Goal: Task Accomplishment & Management: Complete application form

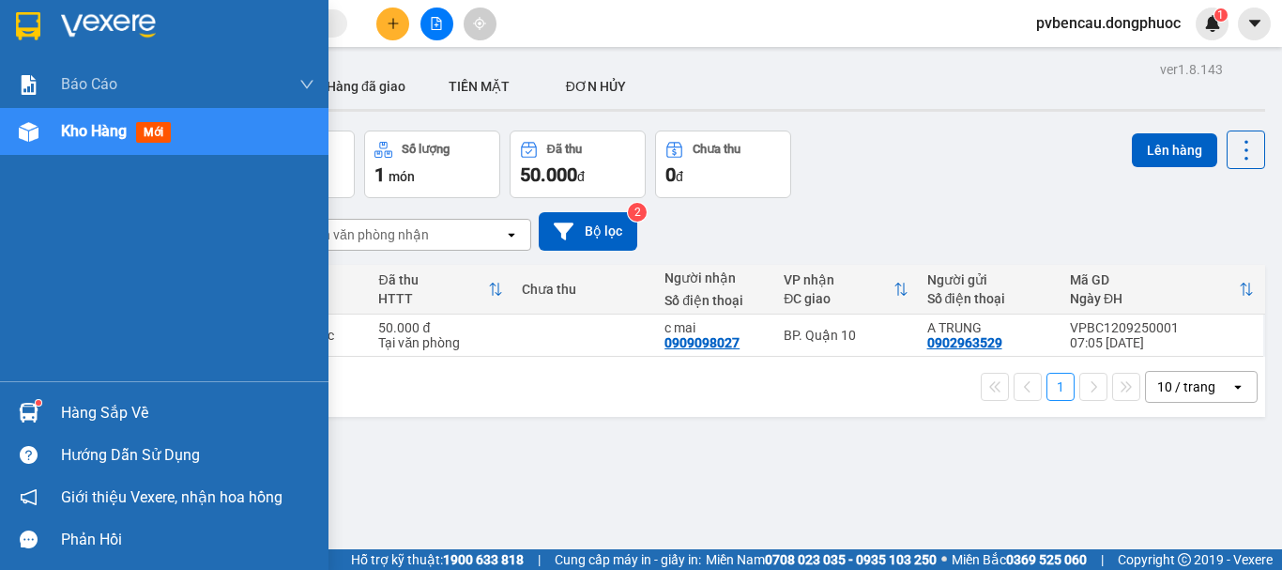
click at [25, 406] on img at bounding box center [29, 413] width 20 height 20
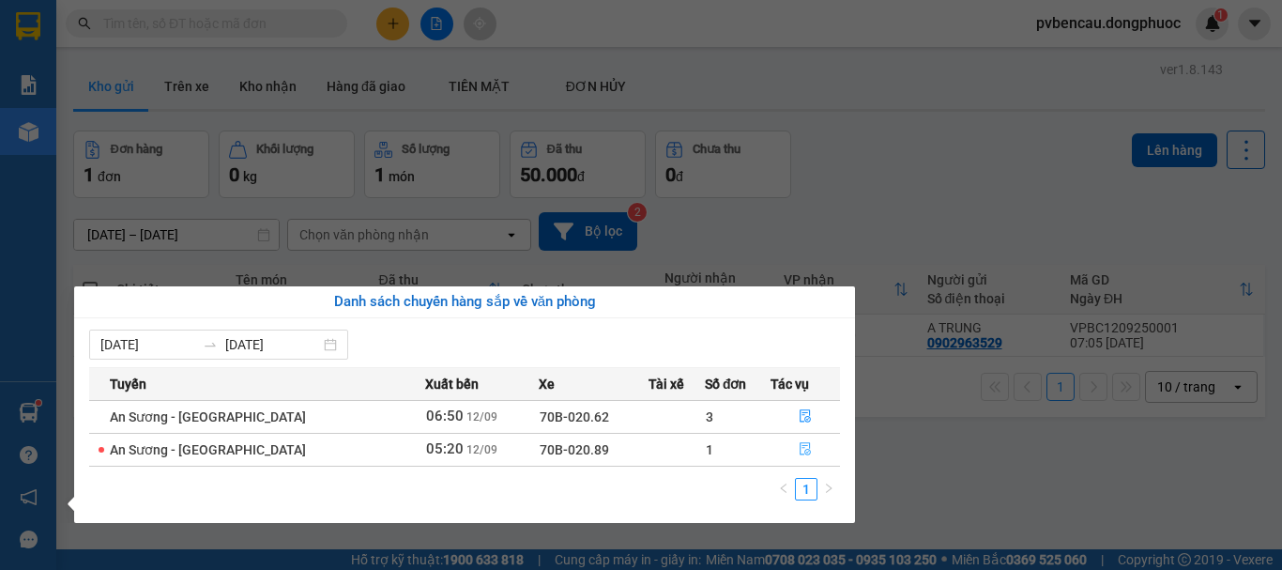
click at [800, 453] on icon "file-done" at bounding box center [805, 449] width 11 height 13
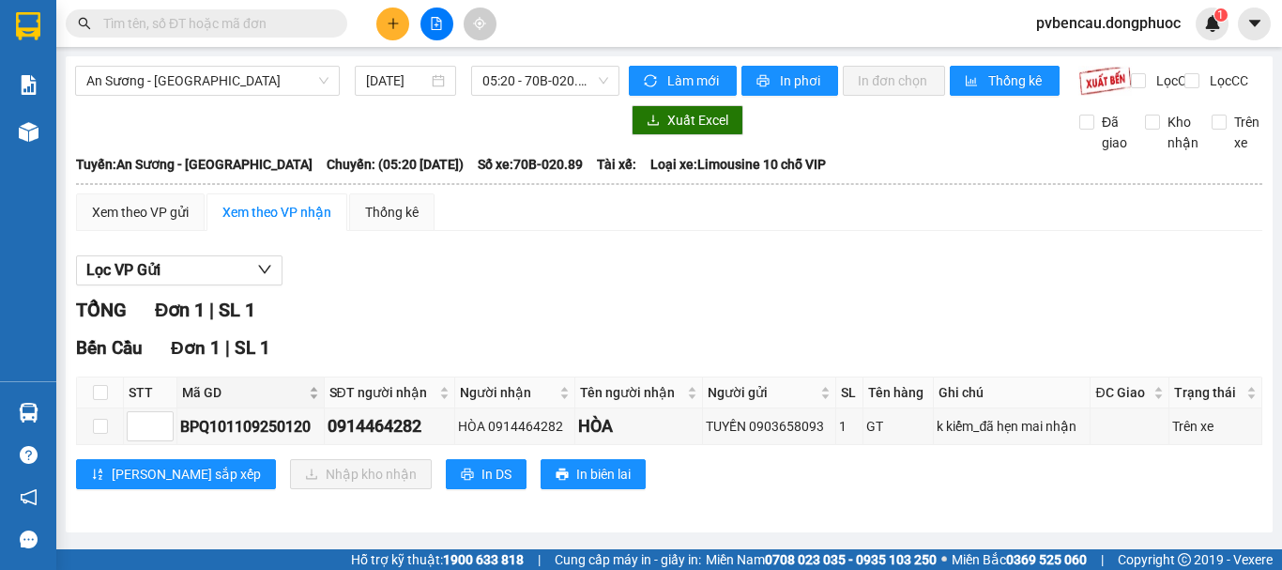
scroll to position [8, 0]
click at [95, 400] on input "checkbox" at bounding box center [100, 392] width 15 height 15
checkbox input "true"
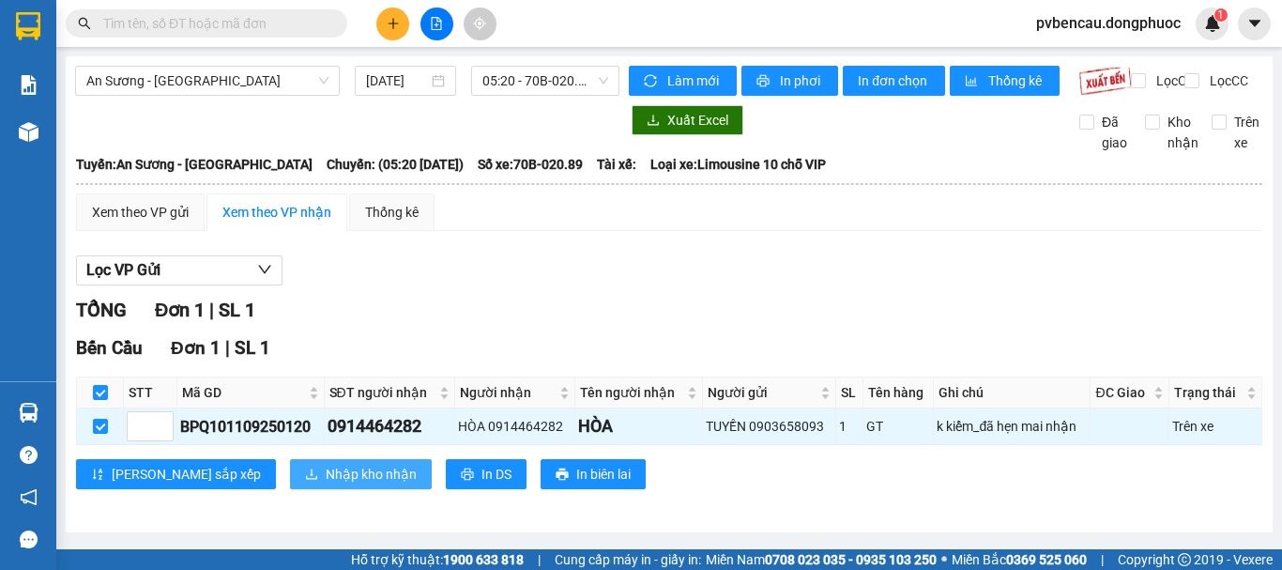
click at [326, 477] on span "Nhập kho nhận" at bounding box center [371, 474] width 91 height 21
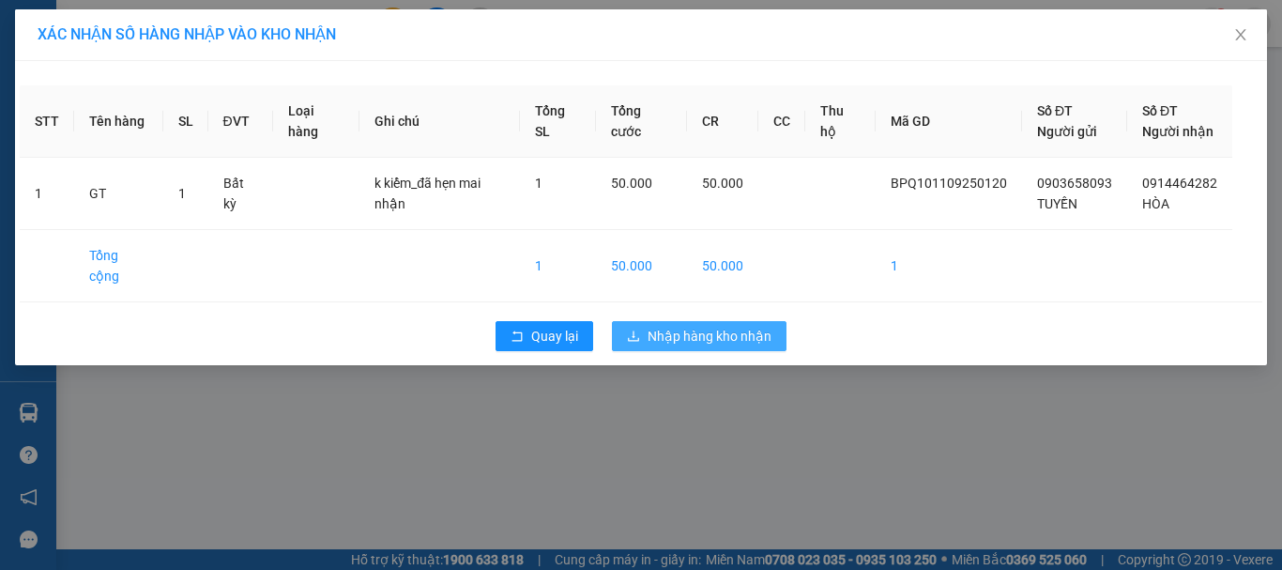
click at [731, 326] on span "Nhập hàng kho nhận" at bounding box center [710, 336] width 124 height 21
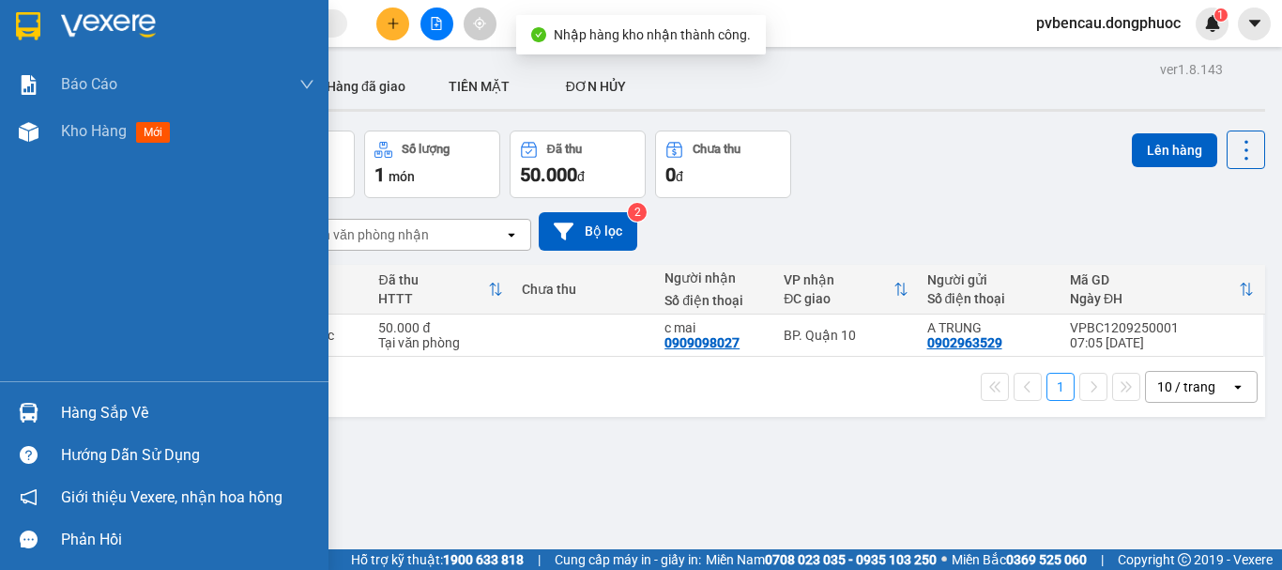
click at [34, 415] on img at bounding box center [29, 413] width 20 height 20
click at [34, 415] on div "Báo cáo Mẫu 1: Báo cáo dòng tiền Mẫu 1: Báo cáo dòng tiền theo nhân viên Mẫu 1:…" at bounding box center [164, 285] width 329 height 570
click at [99, 142] on div "Kho hàng mới" at bounding box center [119, 130] width 117 height 23
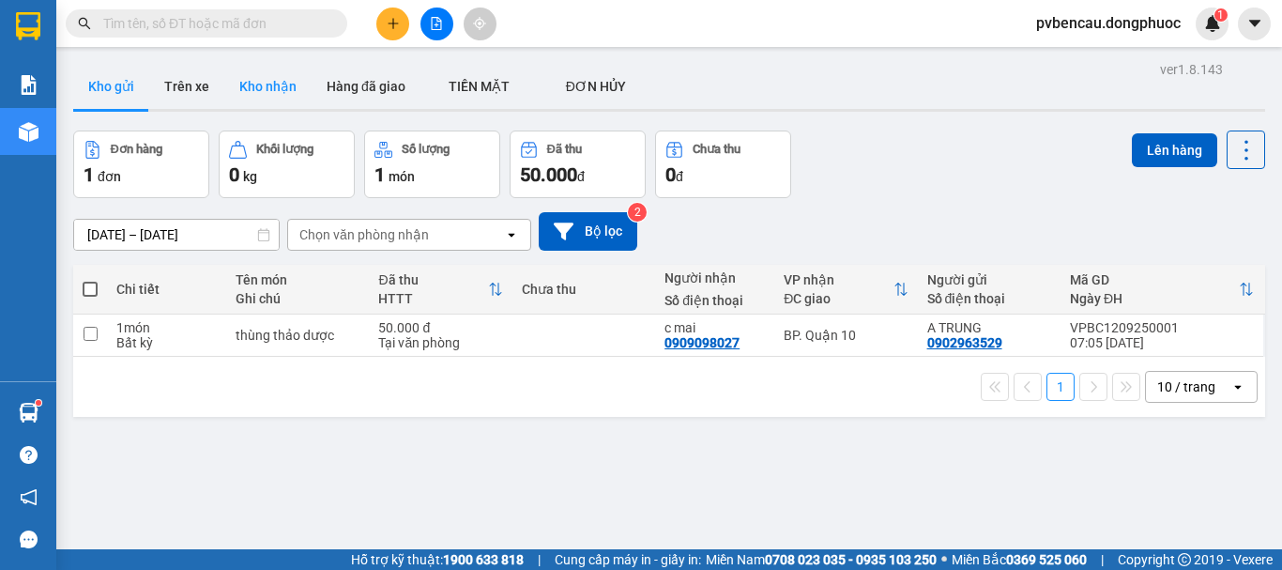
click at [240, 80] on button "Kho nhận" at bounding box center [267, 86] width 87 height 45
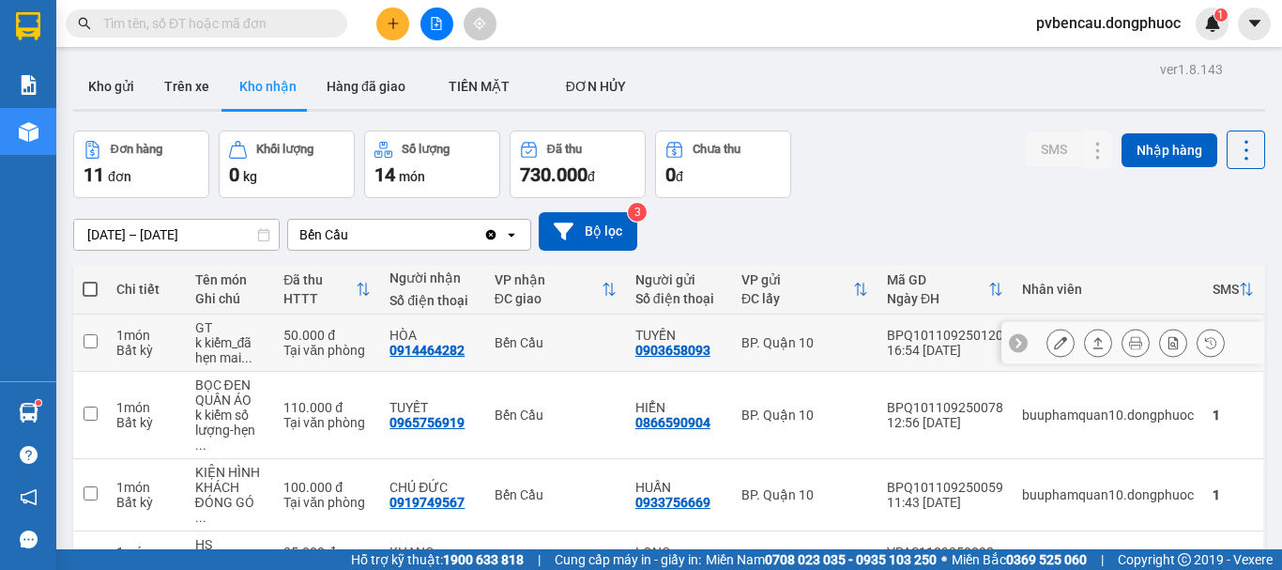
click at [252, 358] on div "k kiểm_đã hẹn mai ..." at bounding box center [230, 350] width 70 height 30
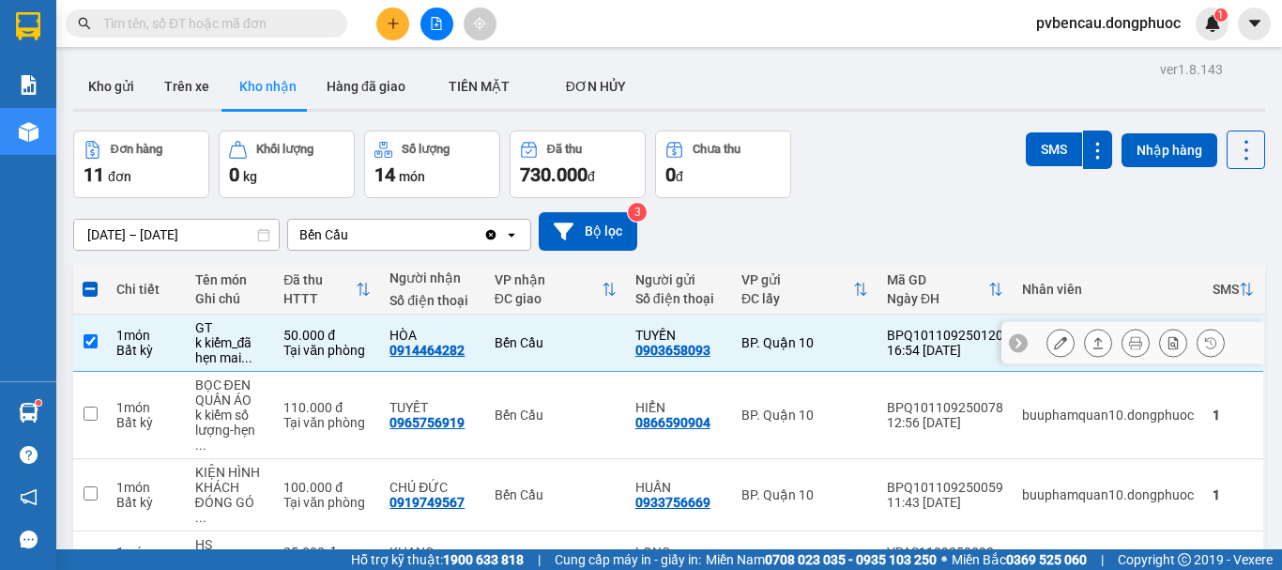
click at [1092, 344] on icon at bounding box center [1098, 342] width 13 height 13
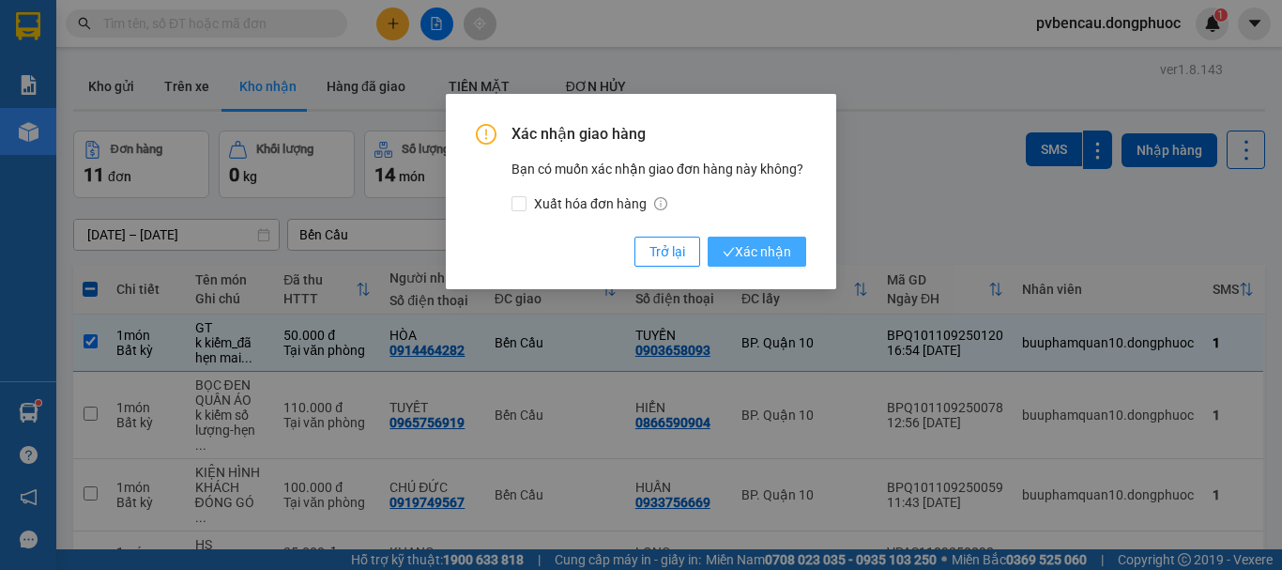
click at [750, 246] on span "Xác nhận" at bounding box center [757, 251] width 69 height 21
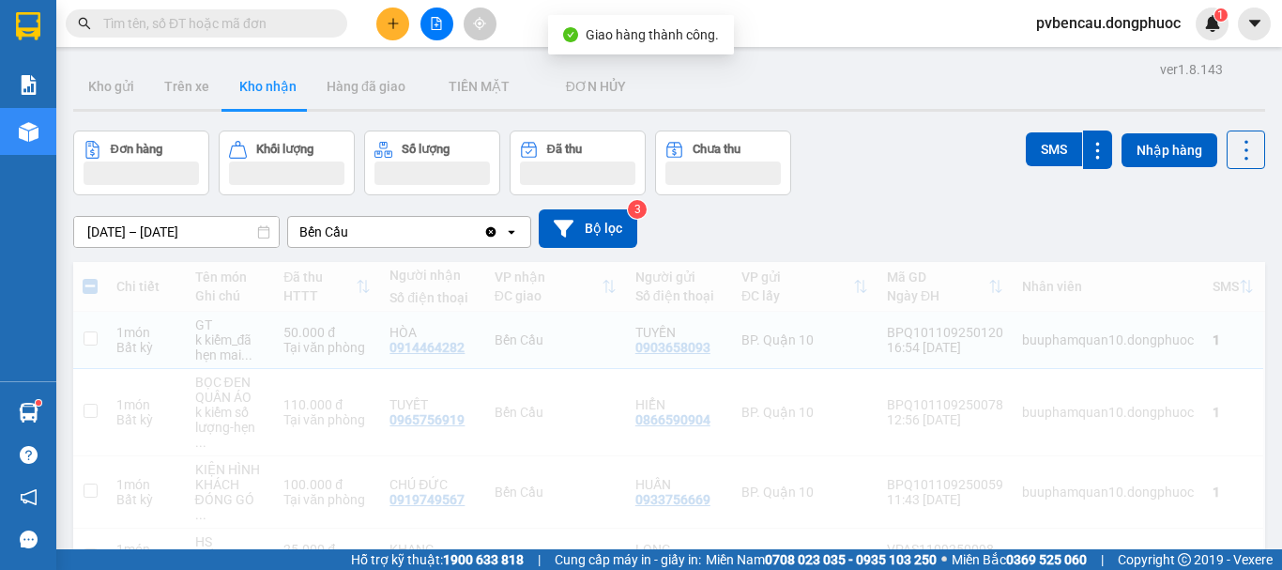
checkbox input "false"
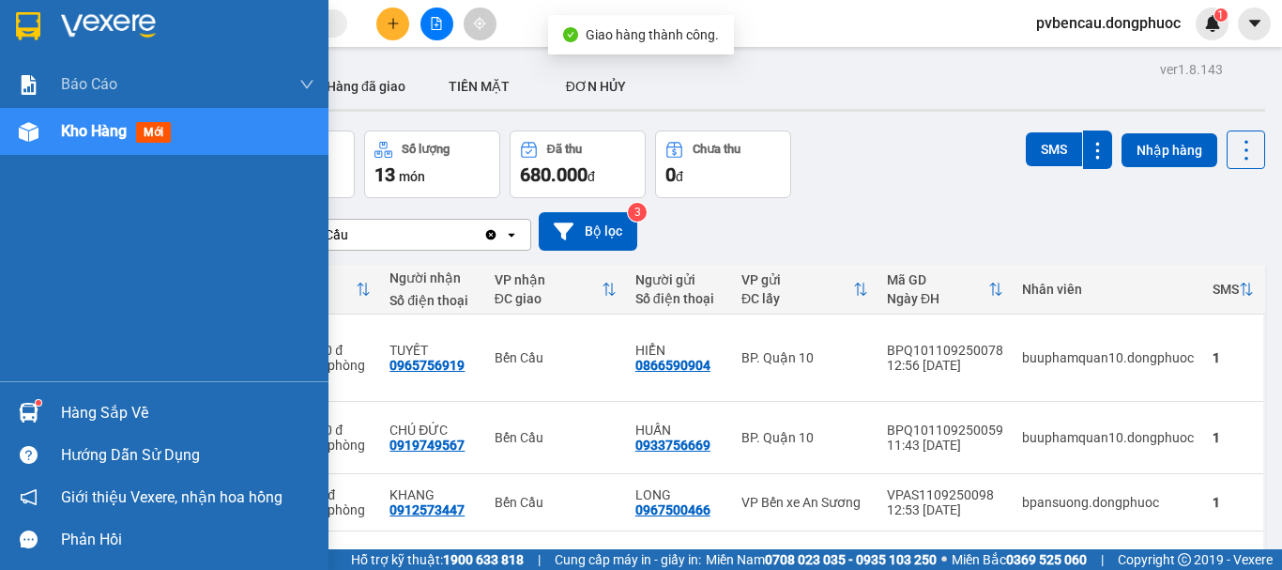
click at [47, 410] on div "Hàng sắp về" at bounding box center [164, 412] width 329 height 42
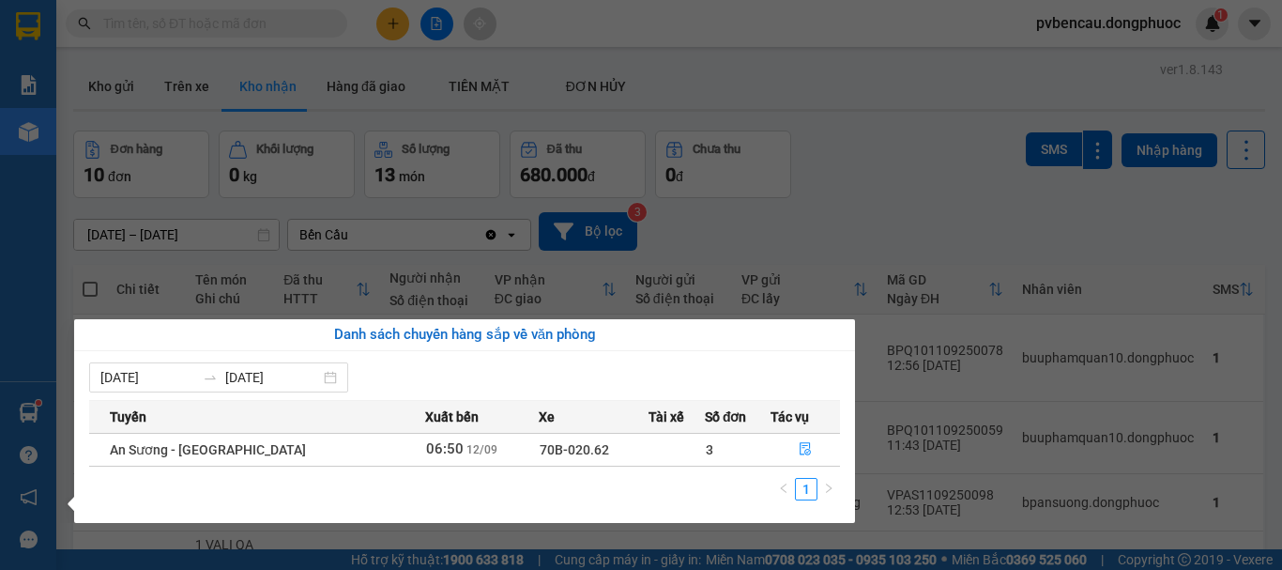
click at [901, 199] on section "Kết quả tìm kiếm ( 0 ) Bộ lọc No Data pvbencau.dongphuoc 1 Báo cáo Mẫu 1: Báo c…" at bounding box center [641, 285] width 1282 height 570
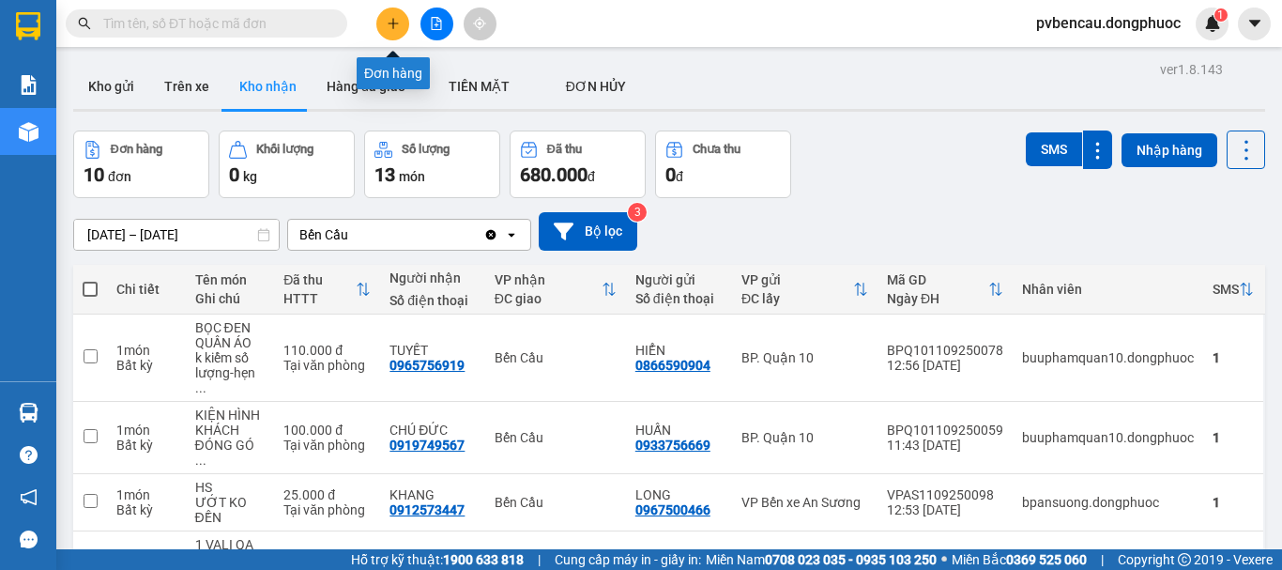
click at [396, 29] on icon "plus" at bounding box center [393, 23] width 13 height 13
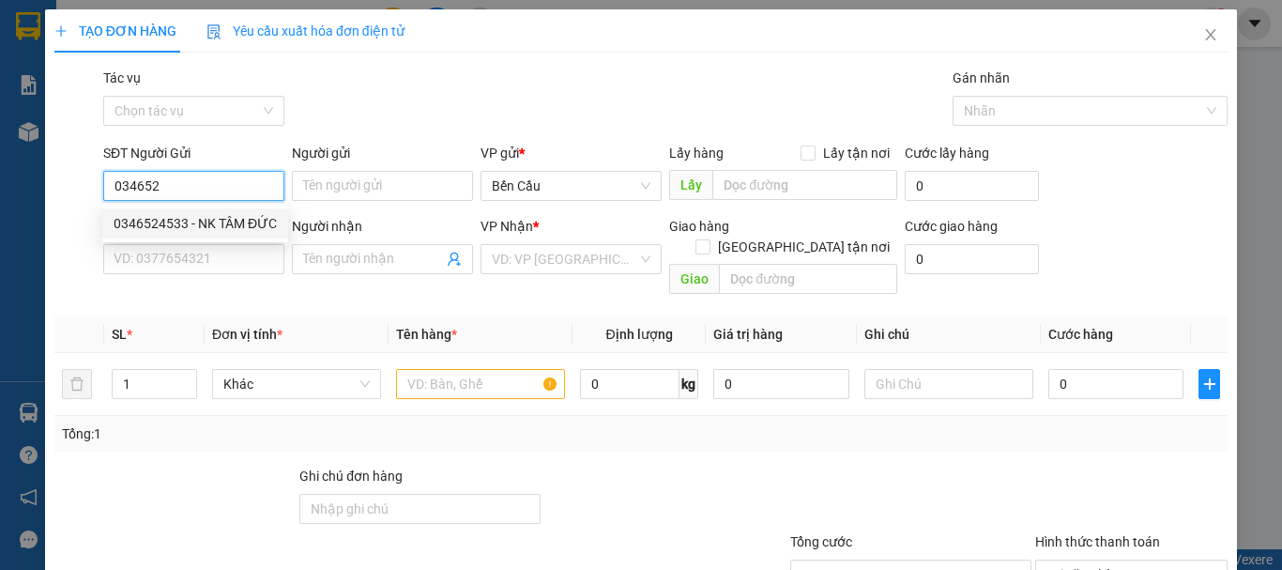
click at [226, 234] on div "0346524533 - NK TÂM ĐỨC" at bounding box center [195, 223] width 186 height 30
type input "0346524533"
type input "NK TÂM ĐỨC"
type input "0937057095"
type input "LAB [GEOGRAPHIC_DATA]"
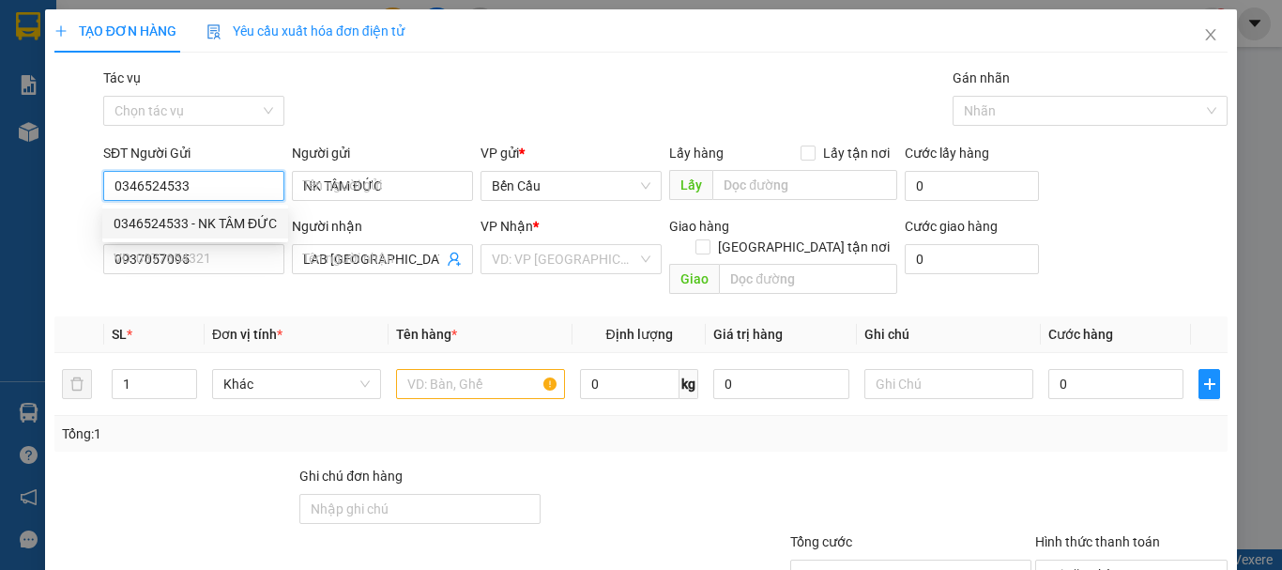
type input "20.000"
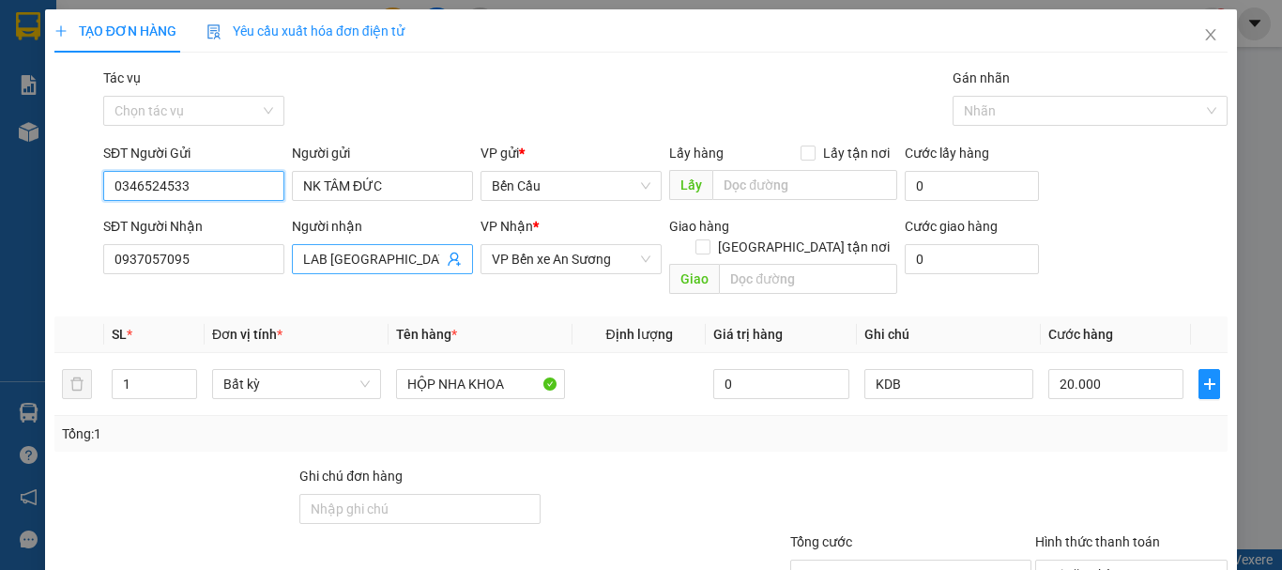
type input "0346524533"
click at [437, 262] on input "LAB [GEOGRAPHIC_DATA]" at bounding box center [373, 259] width 140 height 21
click at [457, 259] on span "LAB [GEOGRAPHIC_DATA]" at bounding box center [382, 259] width 181 height 30
click at [451, 256] on icon "user-add" at bounding box center [454, 259] width 15 height 15
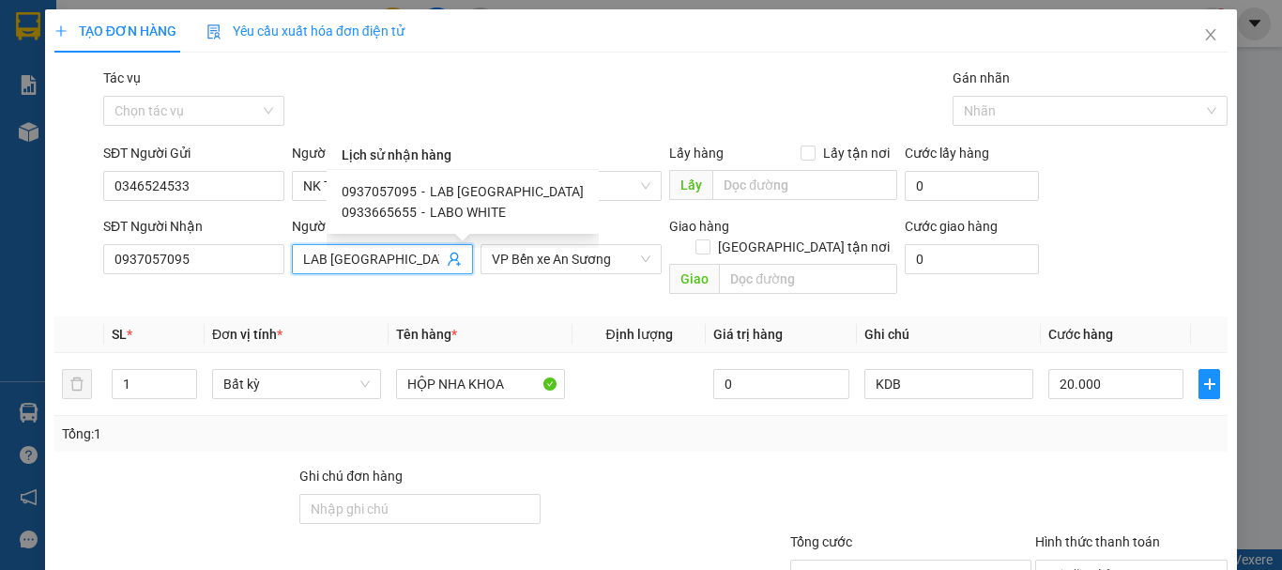
click at [470, 212] on span "LABO WHITE" at bounding box center [468, 212] width 76 height 15
type input "0933665655"
type input "LABO WHITE"
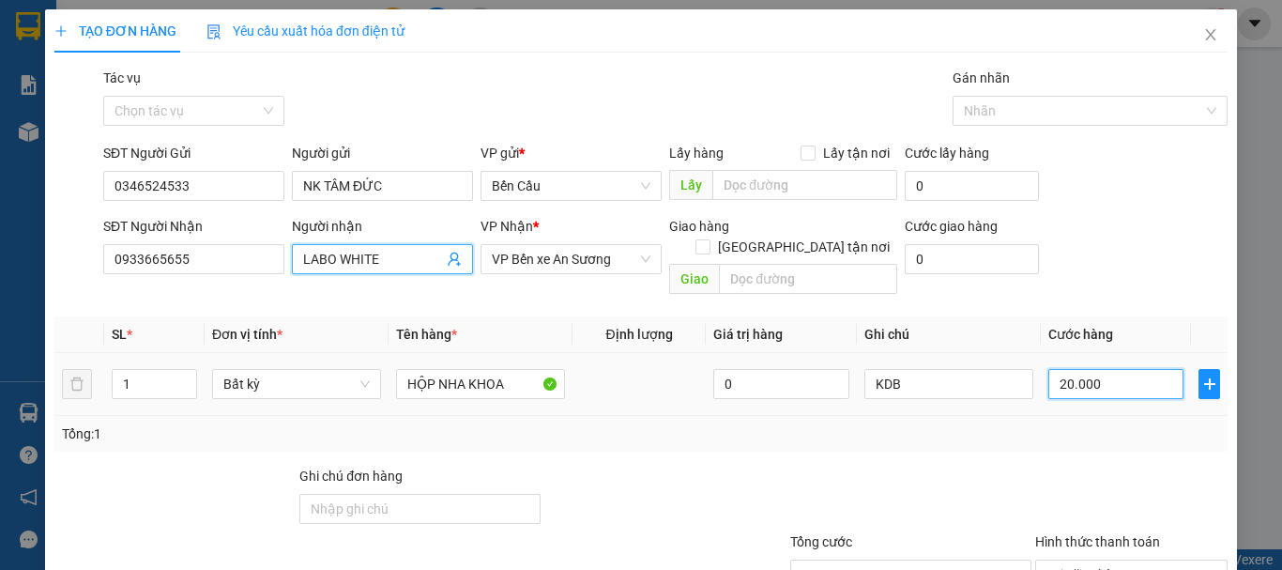
click at [1137, 369] on input "20.000" at bounding box center [1115, 384] width 135 height 30
type input "3"
type input "30"
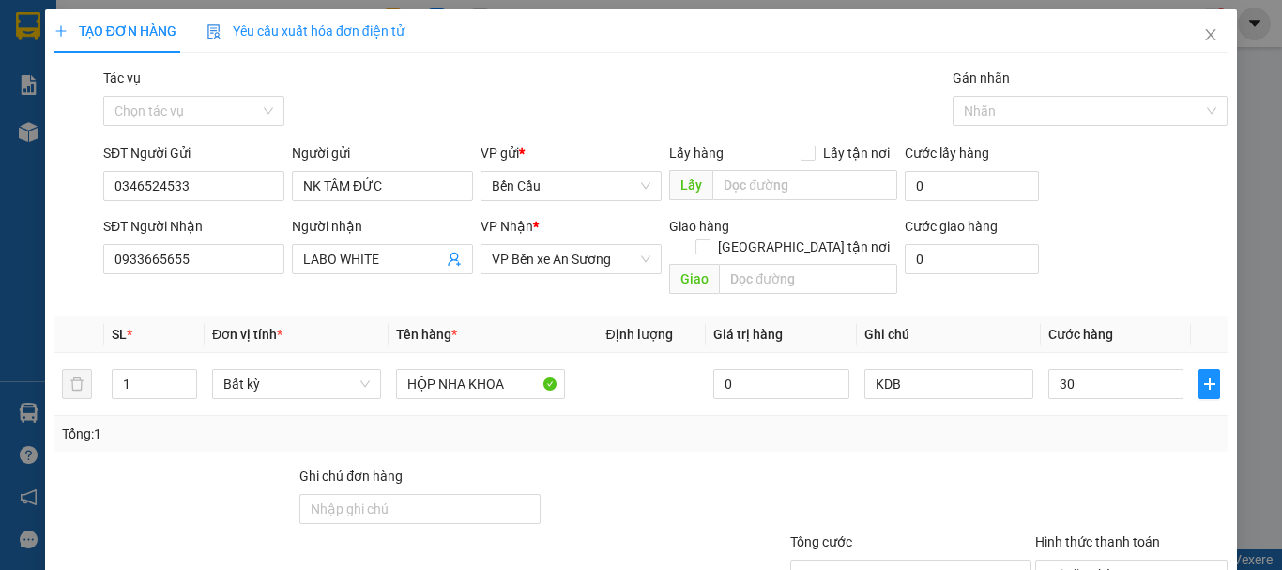
type input "30.000"
click at [1086, 423] on div "Tổng: 1" at bounding box center [641, 433] width 1158 height 21
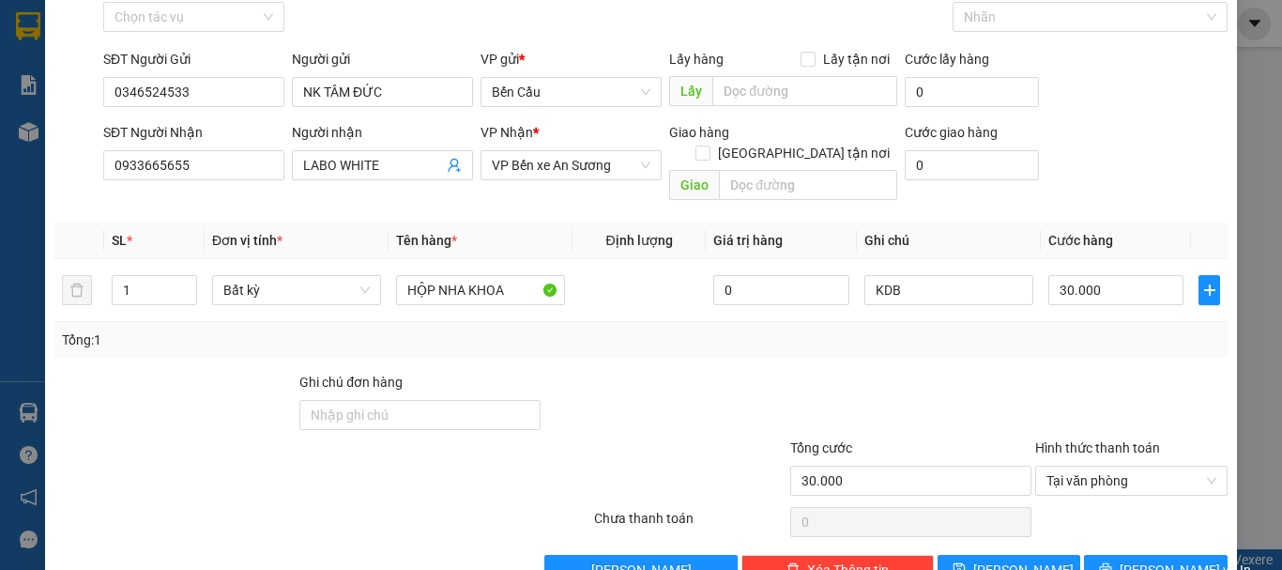
scroll to position [125, 0]
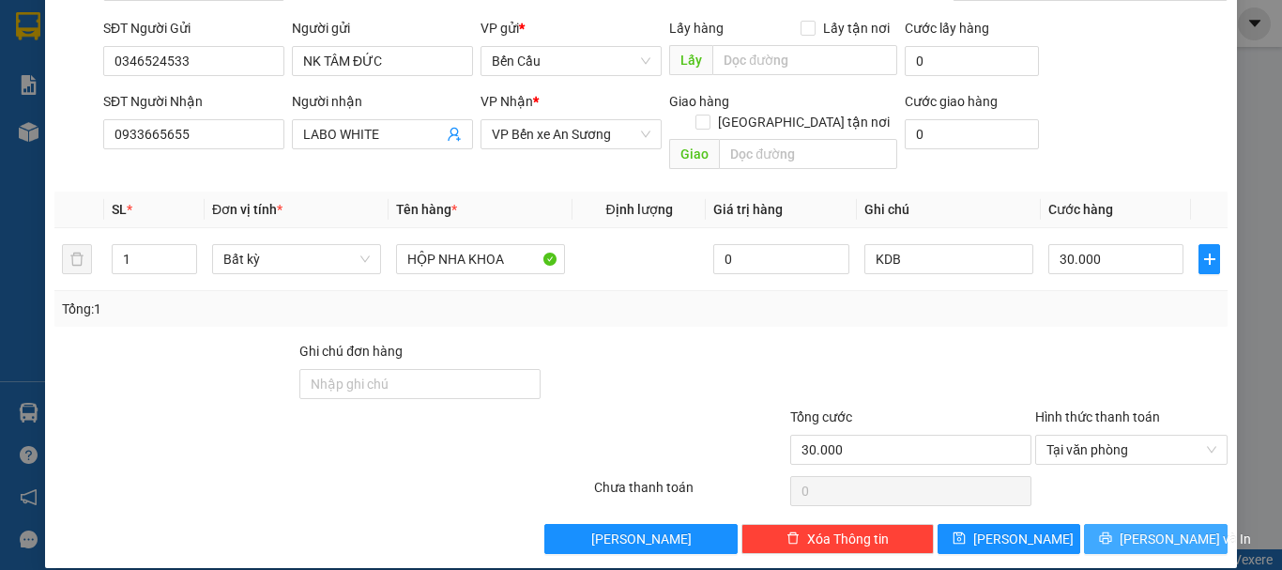
click at [1156, 528] on span "[PERSON_NAME] và In" at bounding box center [1185, 538] width 131 height 21
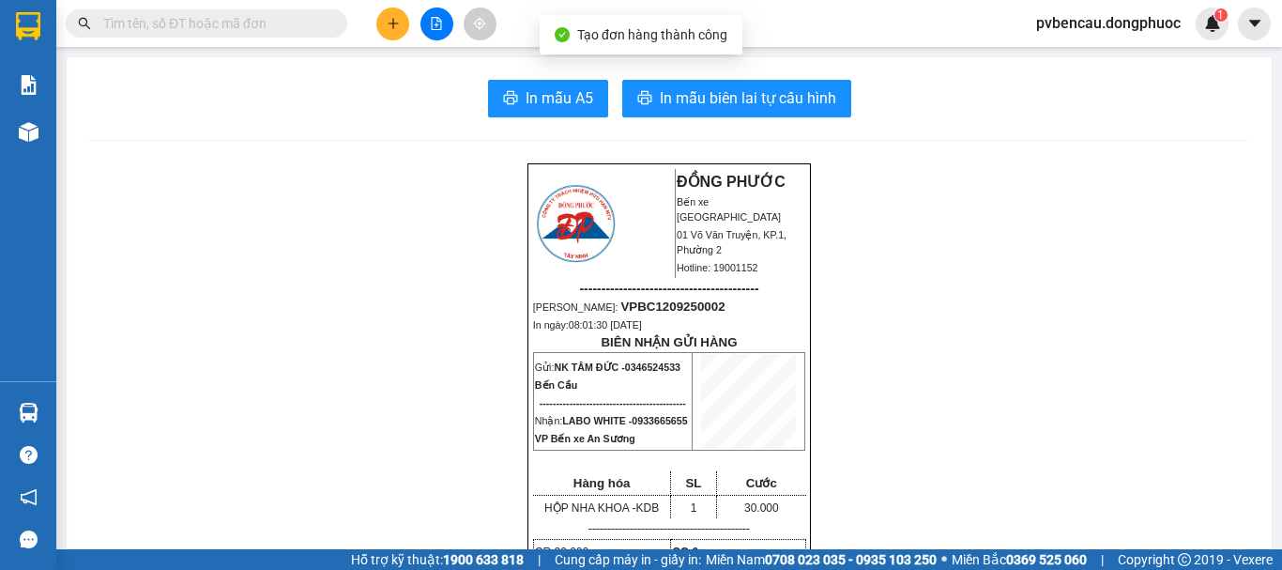
click at [764, 88] on span "In mẫu biên lai tự cấu hình" at bounding box center [748, 97] width 176 height 23
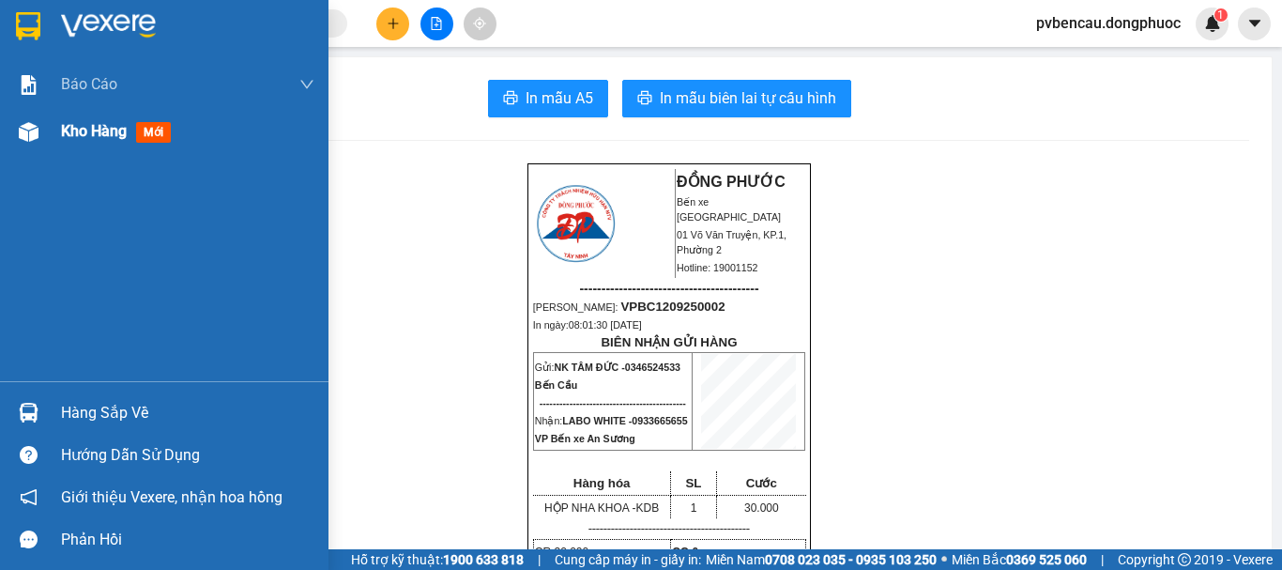
click at [88, 137] on span "Kho hàng" at bounding box center [94, 131] width 66 height 18
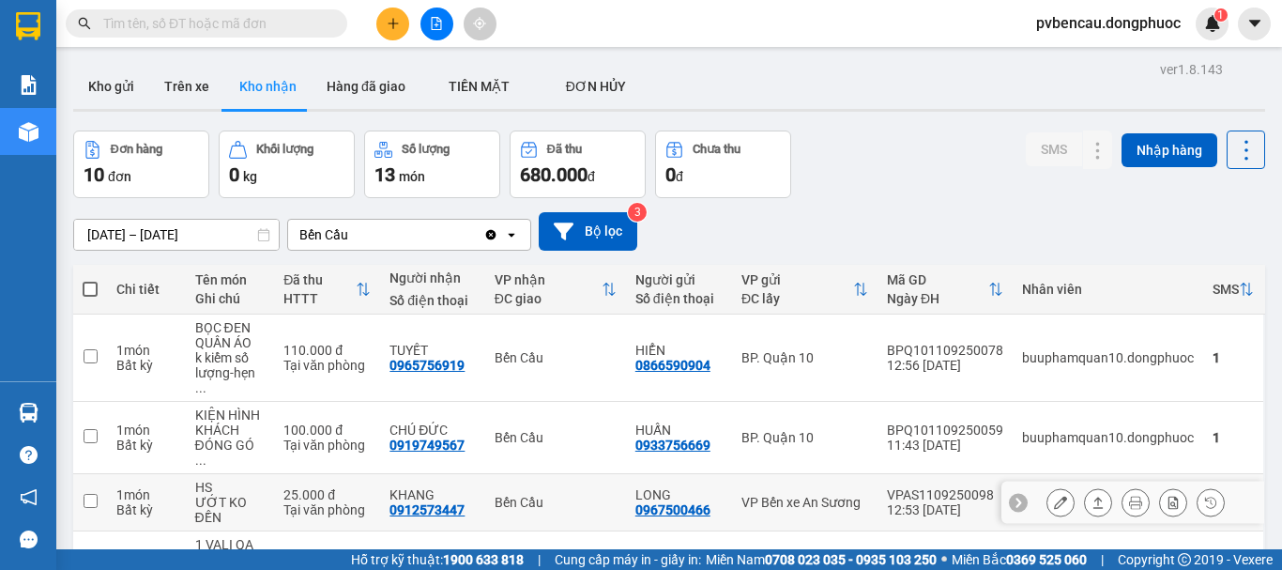
scroll to position [94, 0]
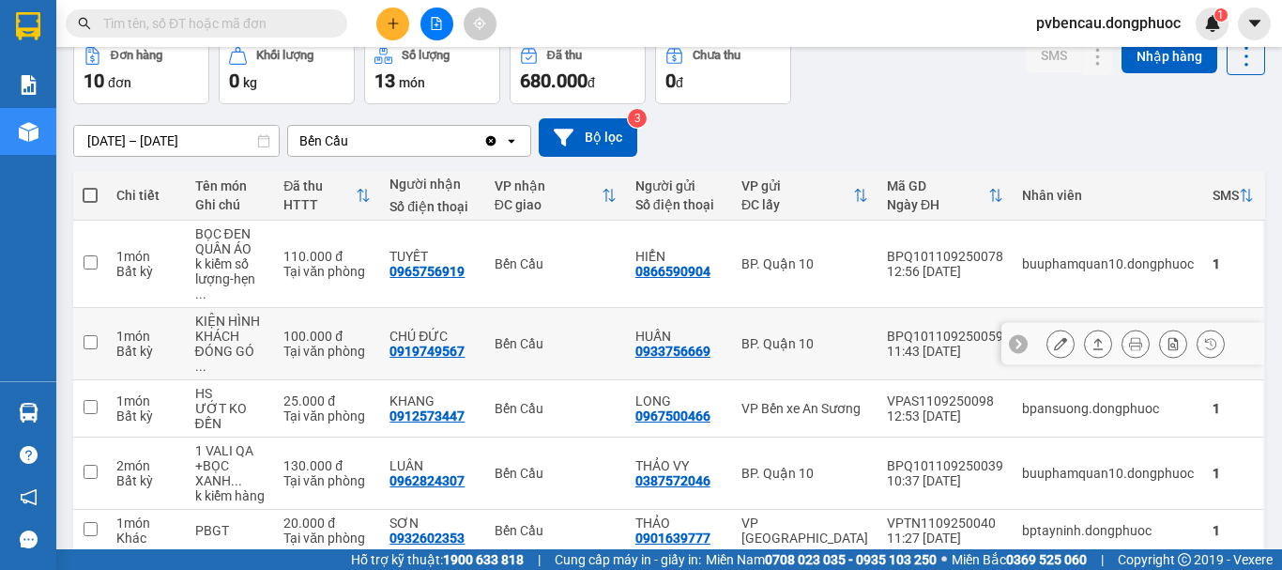
click at [221, 329] on div "KHÁCH ĐÓNG GÓ ..." at bounding box center [230, 351] width 70 height 45
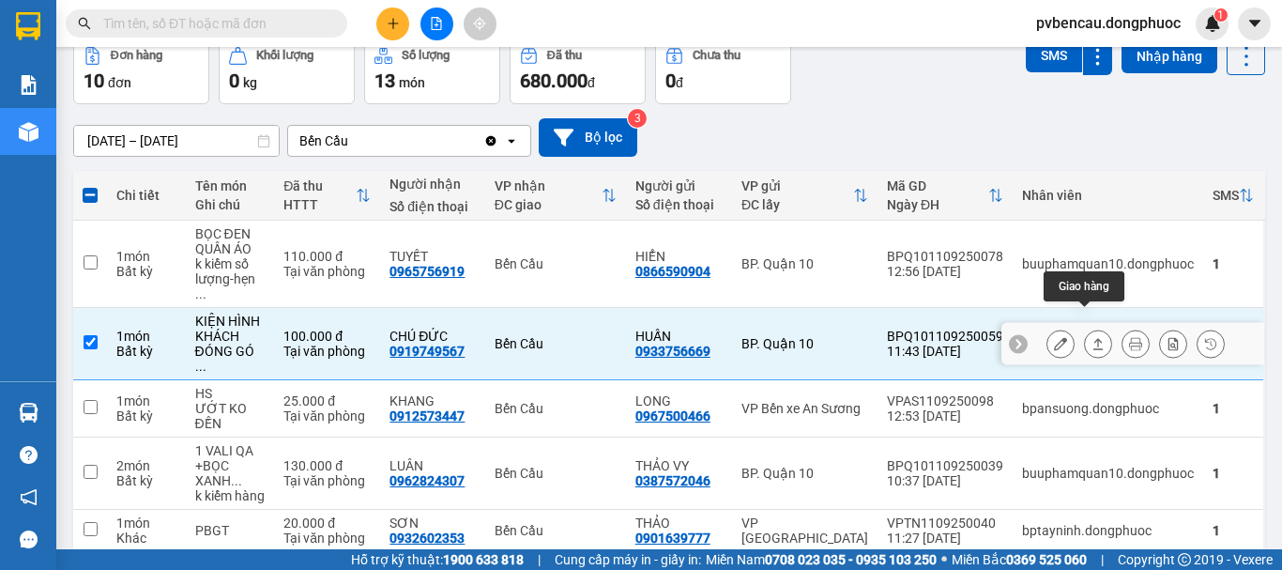
click at [1093, 328] on button at bounding box center [1098, 344] width 26 height 33
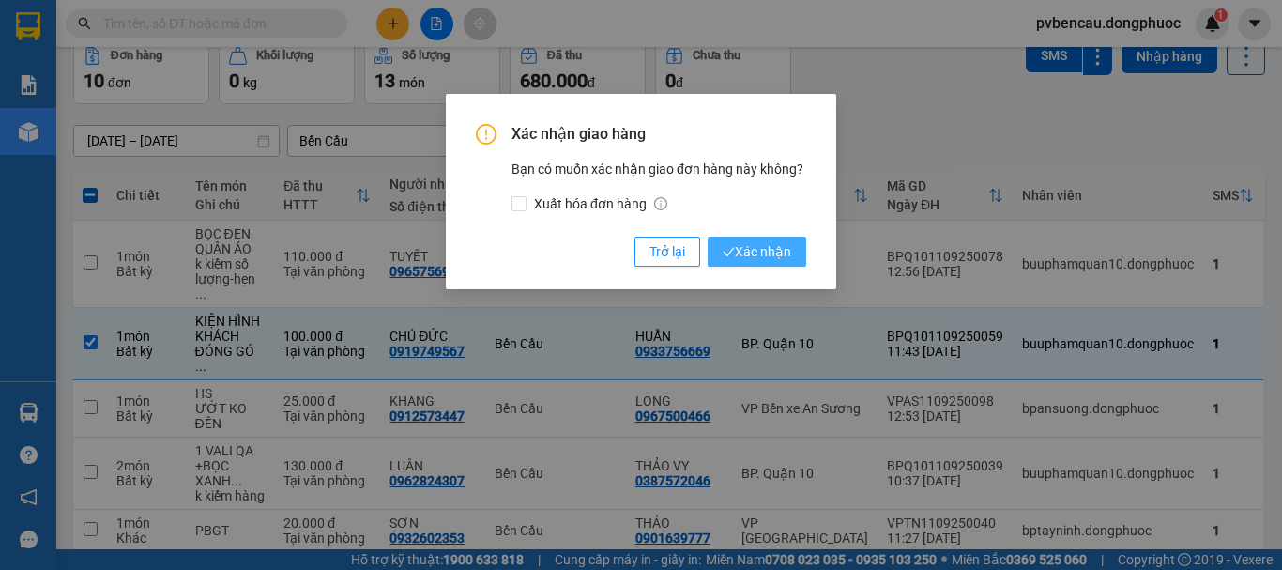
click at [786, 252] on span "Xác nhận" at bounding box center [757, 251] width 69 height 21
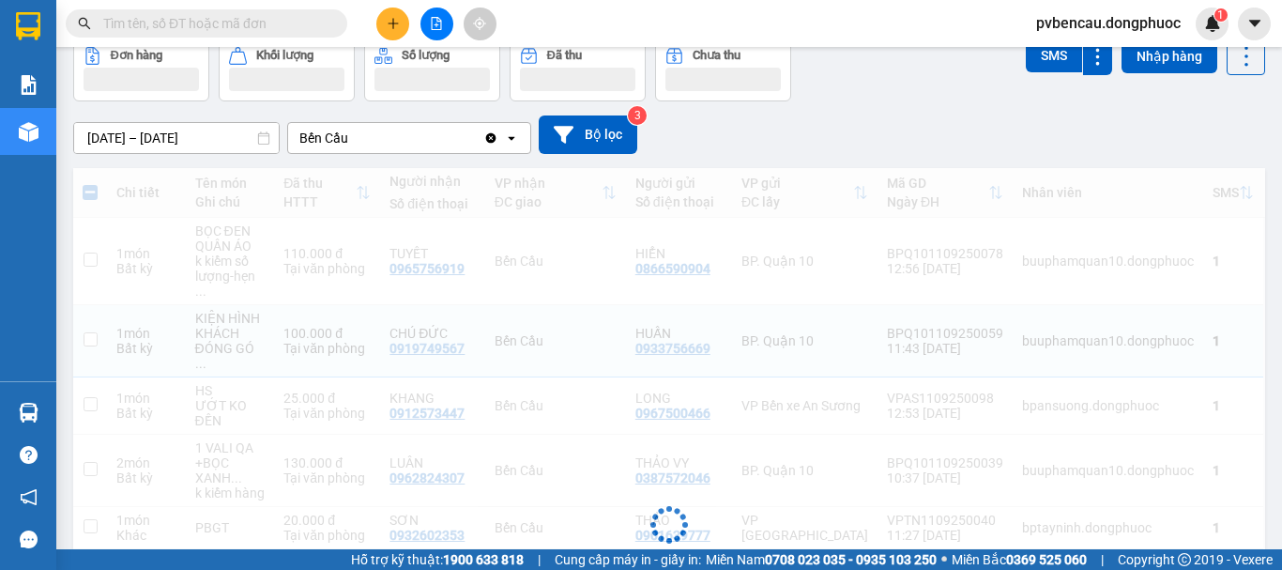
checkbox input "false"
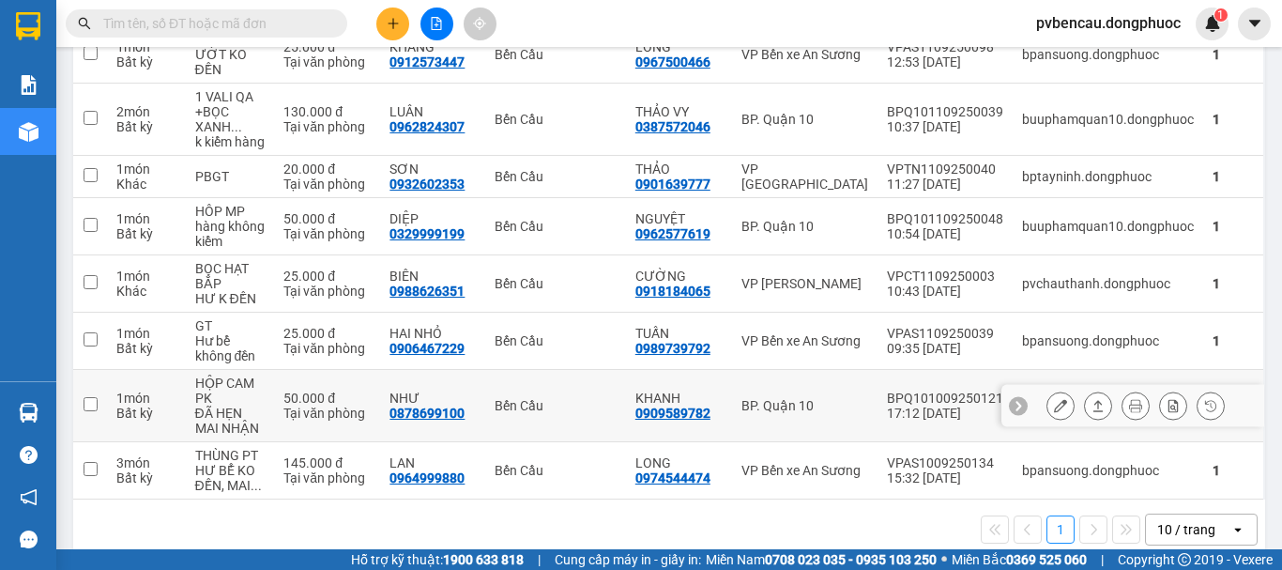
scroll to position [403, 0]
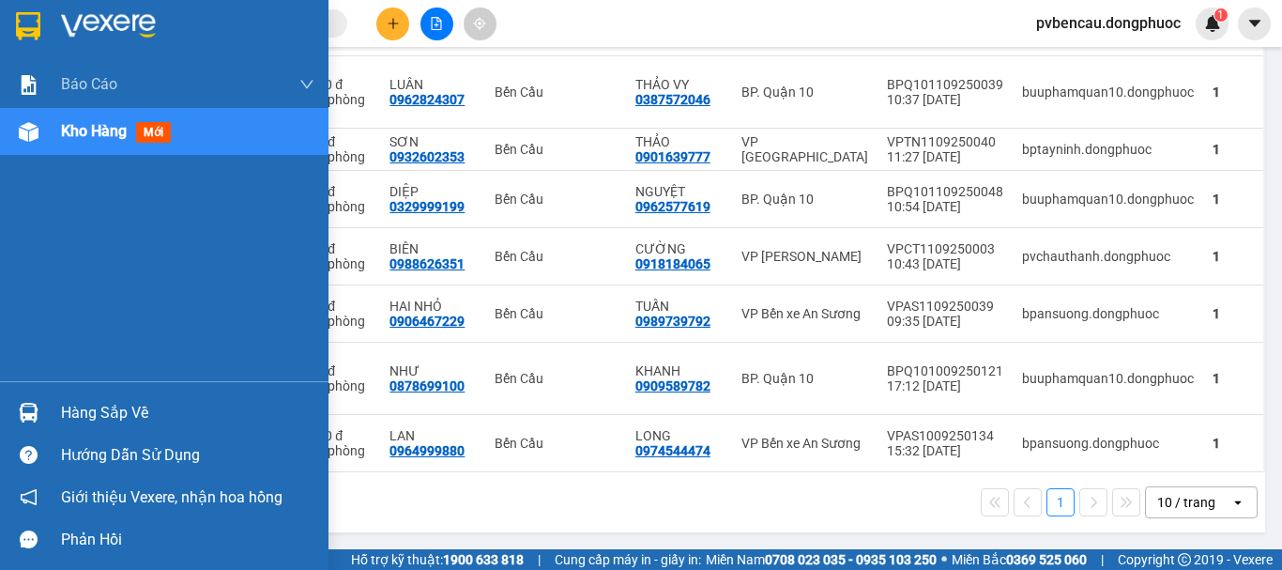
click at [71, 416] on div "Hàng sắp về" at bounding box center [187, 413] width 253 height 28
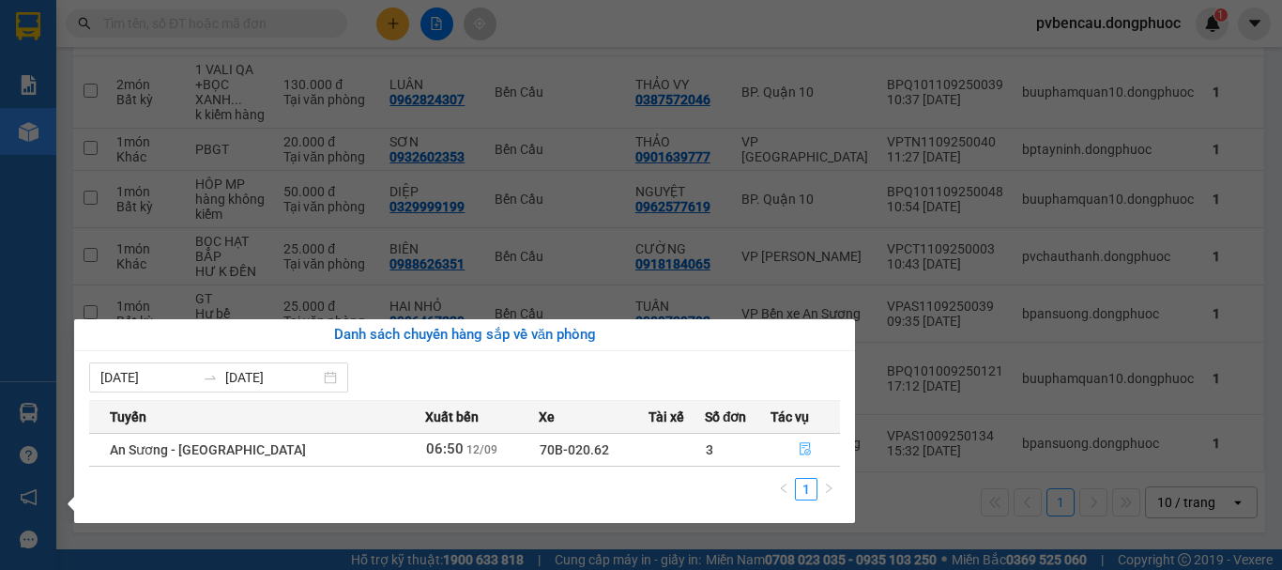
click at [803, 451] on icon "file-done" at bounding box center [805, 448] width 13 height 13
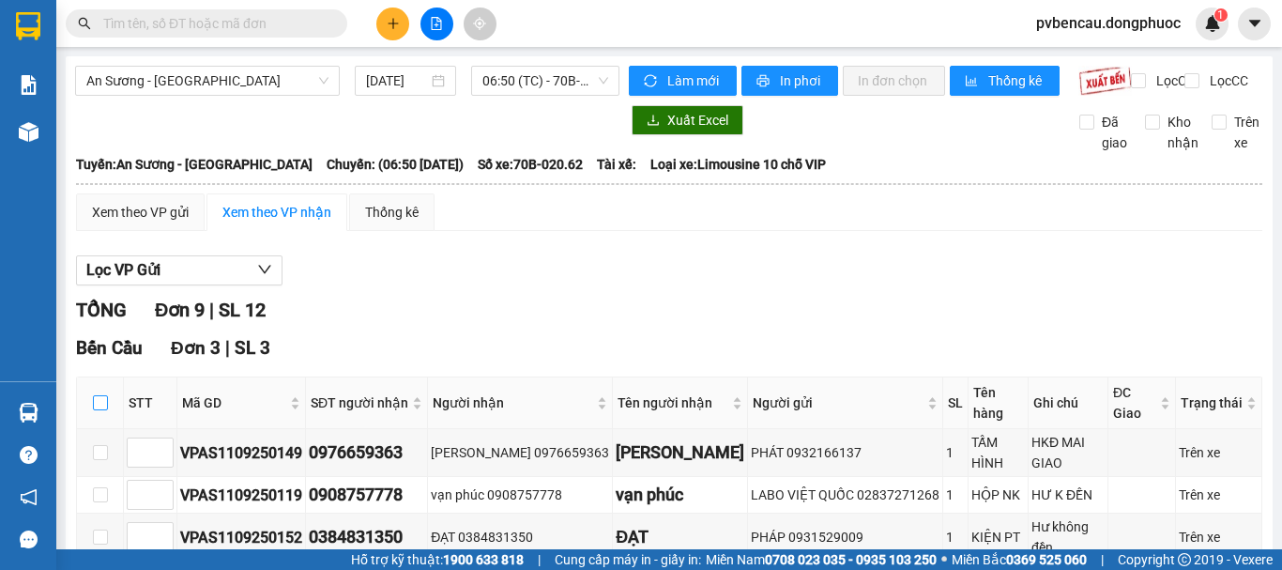
click at [103, 410] on input "checkbox" at bounding box center [100, 402] width 15 height 15
checkbox input "true"
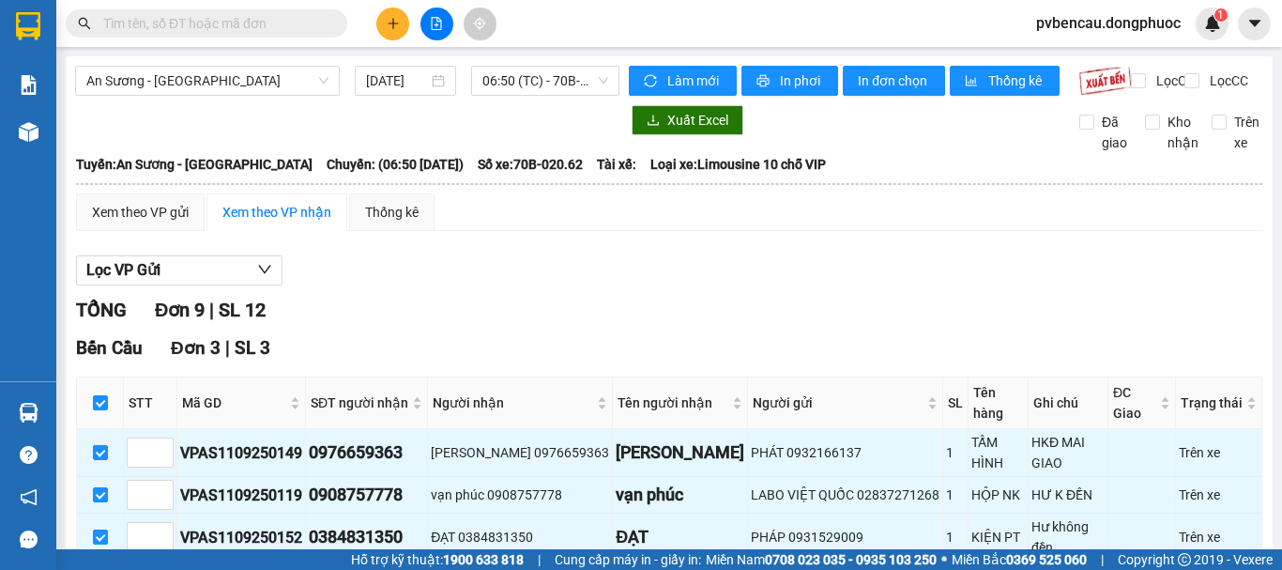
scroll to position [94, 0]
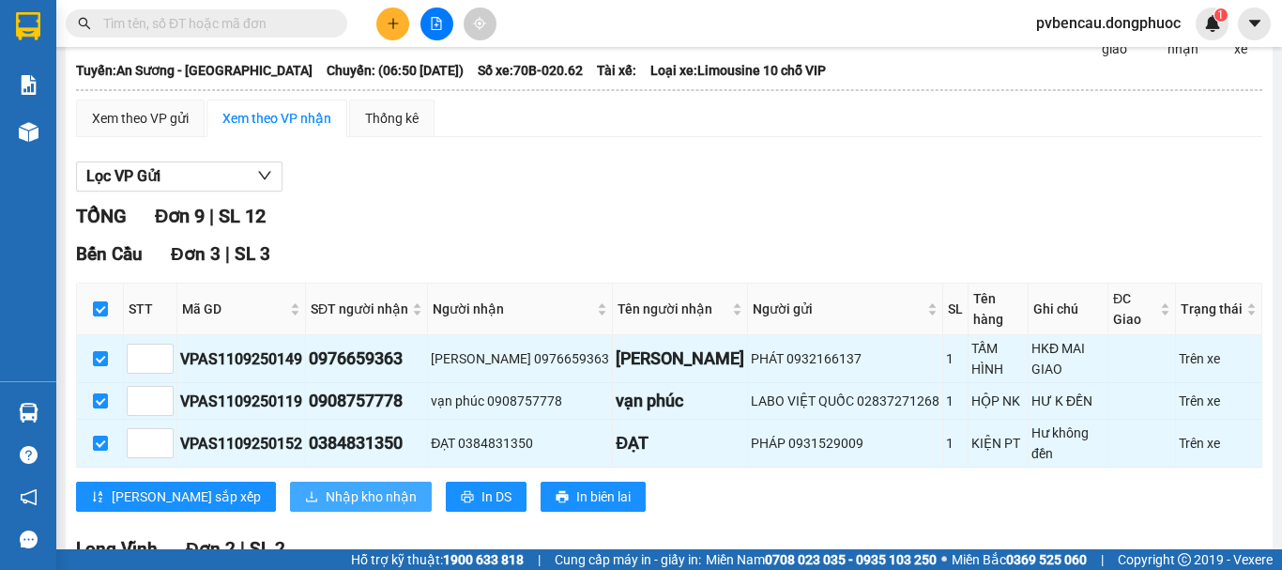
click at [326, 486] on span "Nhập kho nhận" at bounding box center [371, 496] width 91 height 21
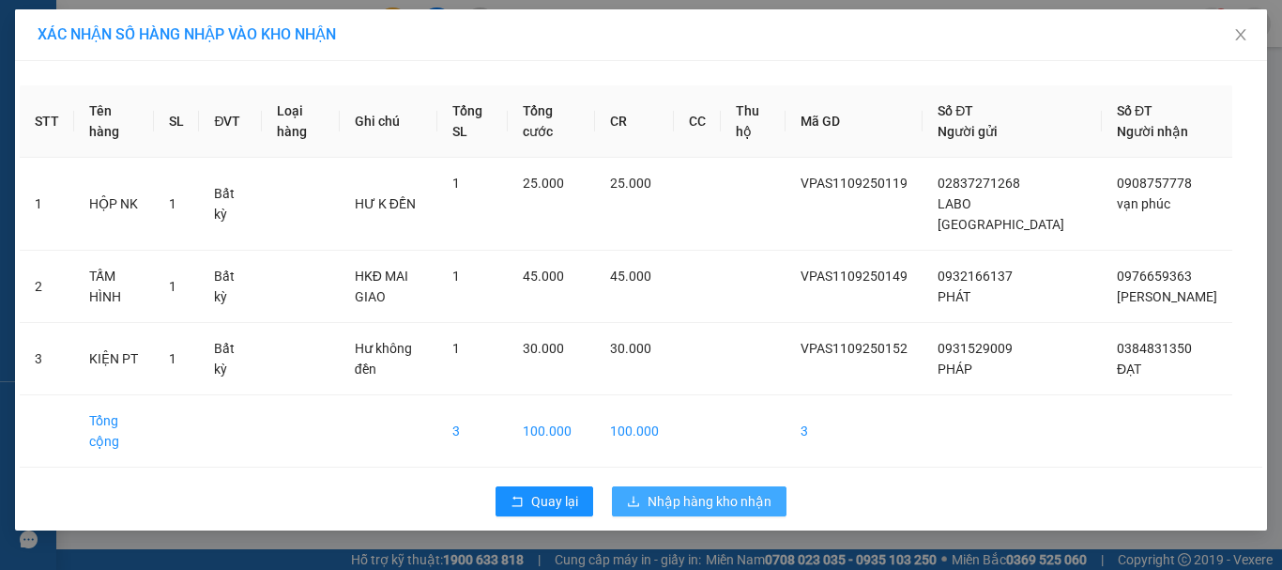
click at [645, 477] on div "Quay lại Nhập hàng kho nhận" at bounding box center [641, 501] width 1243 height 49
click at [652, 479] on div "Quay lại Nhập hàng kho nhận" at bounding box center [641, 501] width 1243 height 49
click at [654, 491] on span "Nhập hàng kho nhận" at bounding box center [710, 501] width 124 height 21
